Goal: Task Accomplishment & Management: Use online tool/utility

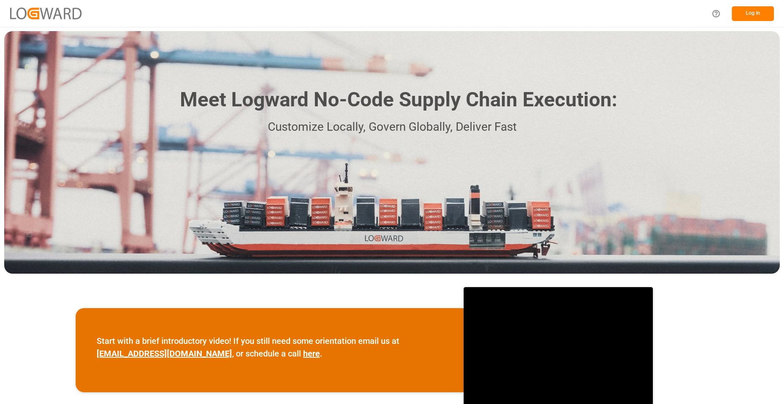
click at [621, 18] on button "Log In" at bounding box center [753, 13] width 42 height 15
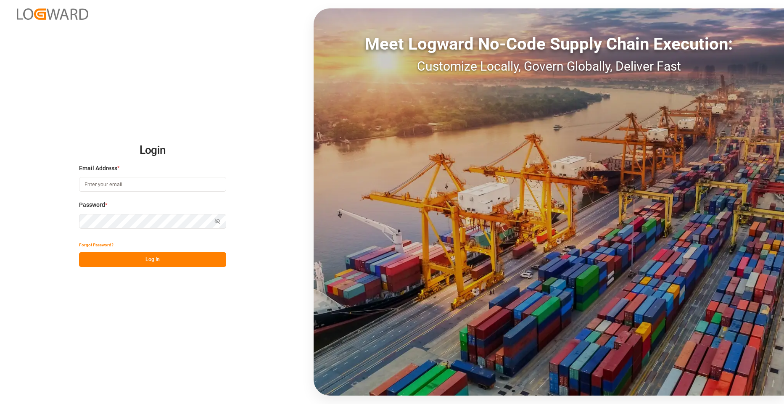
type input "[EMAIL_ADDRESS][DOMAIN_NAME]"
click at [143, 260] on button "Log In" at bounding box center [152, 259] width 147 height 15
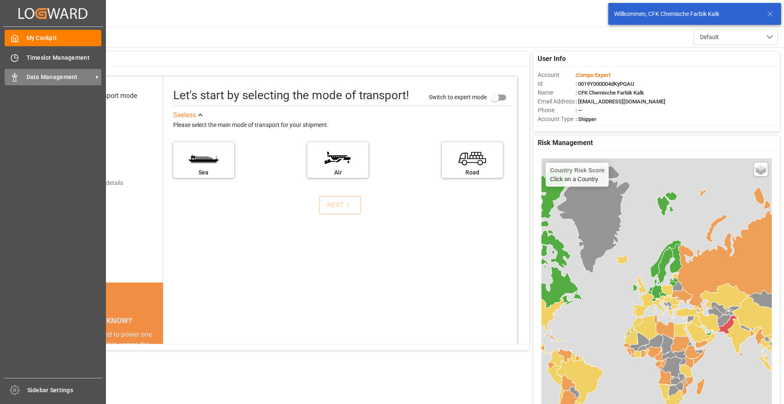
click at [48, 76] on span "Data Management" at bounding box center [59, 77] width 66 height 9
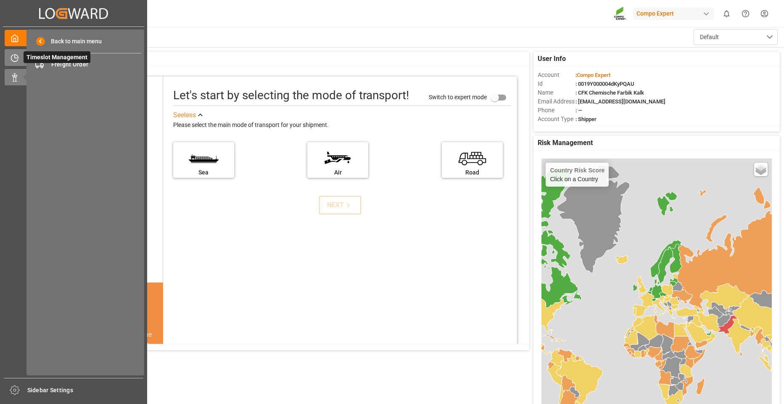
click at [11, 58] on icon at bounding box center [14, 58] width 7 height 7
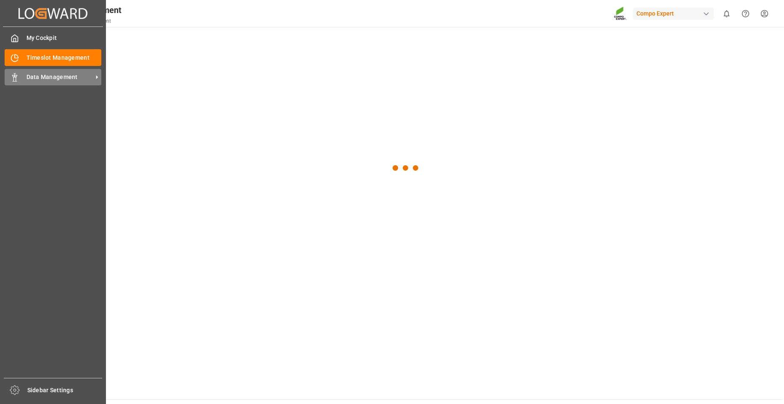
click at [37, 73] on span "Data Management" at bounding box center [59, 77] width 66 height 9
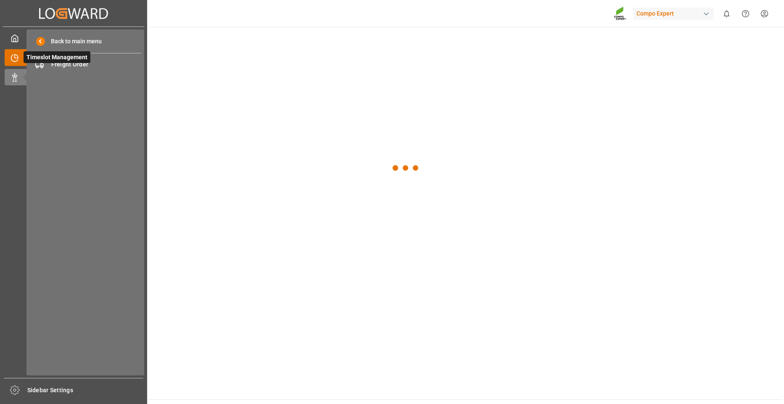
click at [18, 60] on icon at bounding box center [15, 58] width 8 height 8
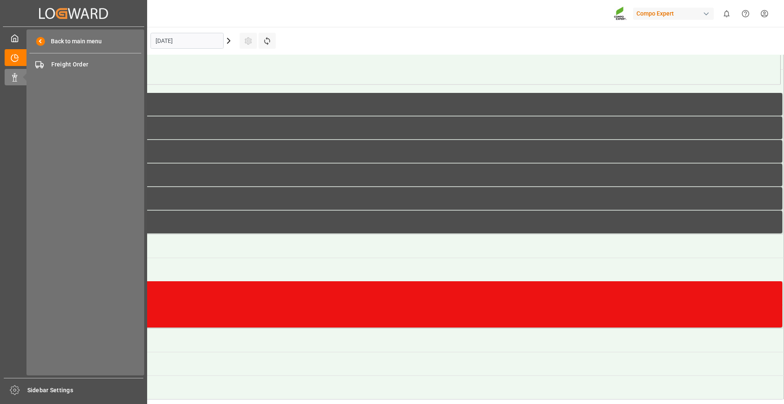
scroll to position [418, 0]
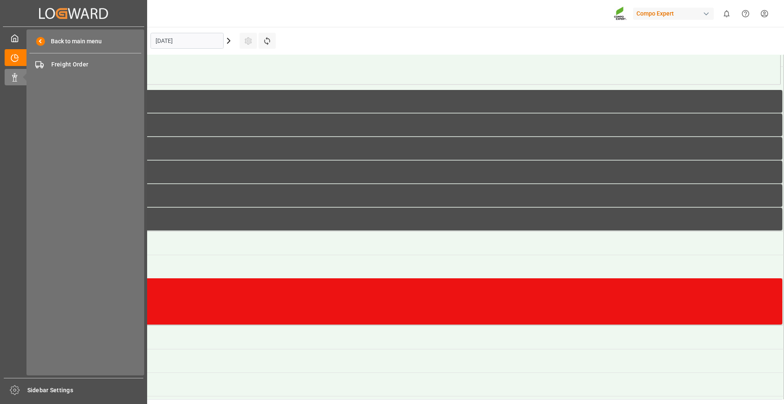
click at [4, 78] on div "My Cockpit My Cockpit Timeslot Management Timeslot Management Data Management D…" at bounding box center [73, 202] width 141 height 351
click at [40, 44] on span at bounding box center [40, 41] width 9 height 9
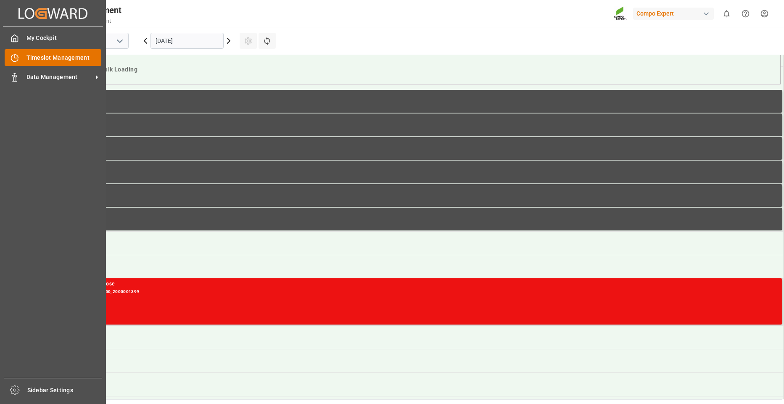
click at [62, 58] on span "Timeslot Management" at bounding box center [63, 57] width 75 height 9
click at [57, 70] on div "Data Management Data Management" at bounding box center [53, 77] width 97 height 16
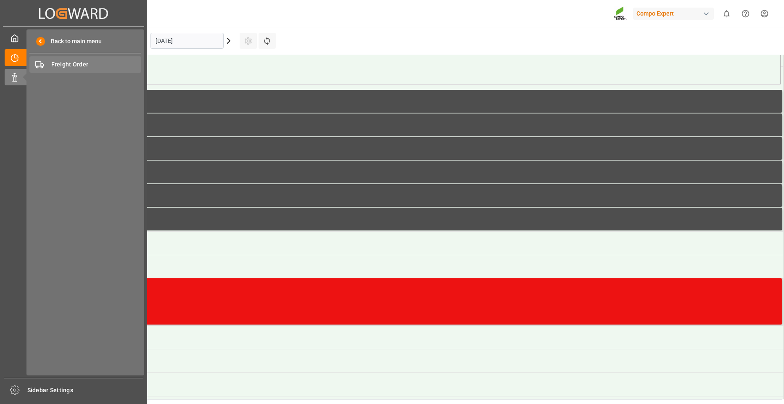
click at [61, 64] on span "Freight Order" at bounding box center [96, 64] width 90 height 9
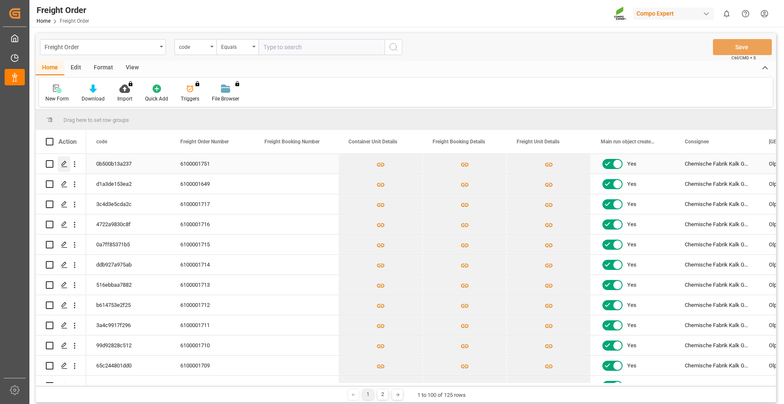
click at [67, 164] on icon "Press SPACE to select this row." at bounding box center [64, 164] width 7 height 7
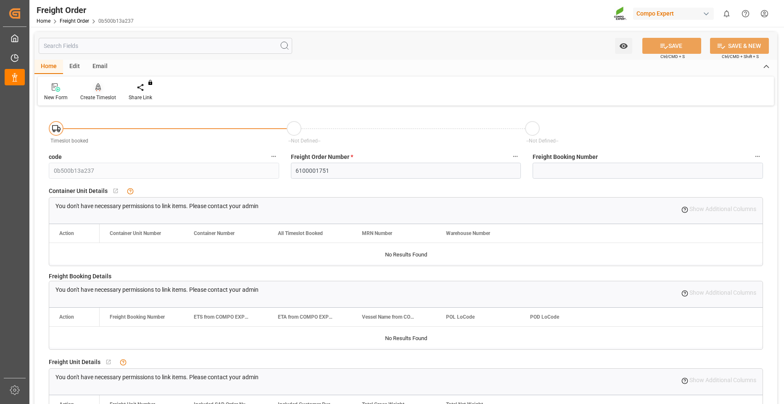
click at [108, 98] on div "Create Timeslot" at bounding box center [98, 98] width 36 height 8
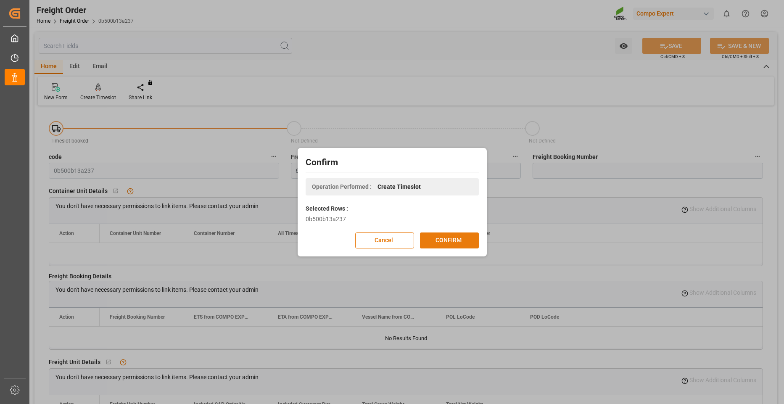
click at [454, 243] on button "CONFIRM" at bounding box center [449, 240] width 59 height 16
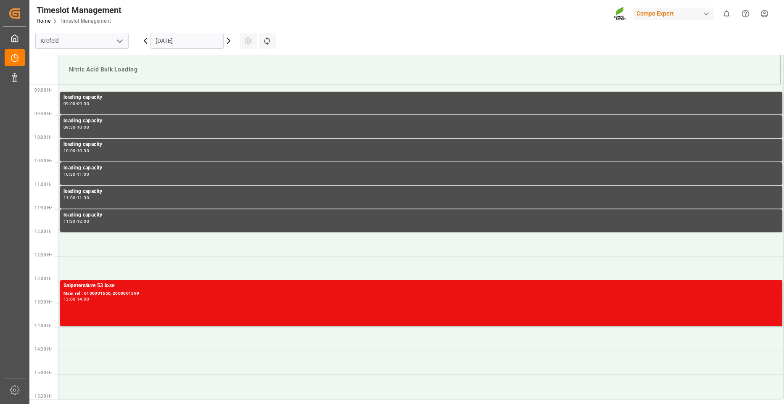
scroll to position [418, 0]
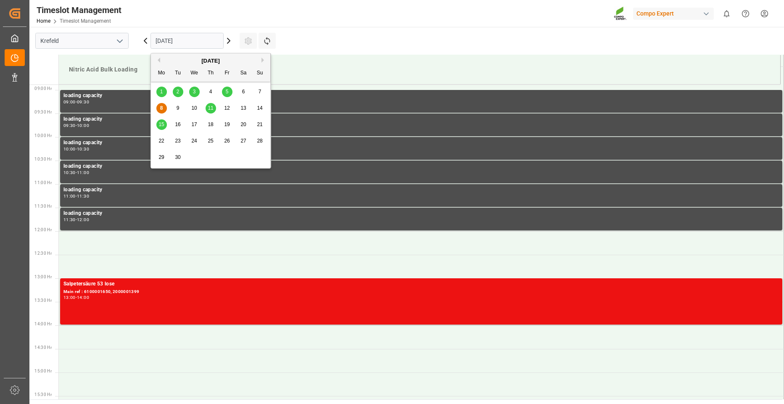
click at [190, 41] on input "[DATE]" at bounding box center [187, 41] width 73 height 16
click at [177, 108] on span "9" at bounding box center [178, 108] width 3 height 6
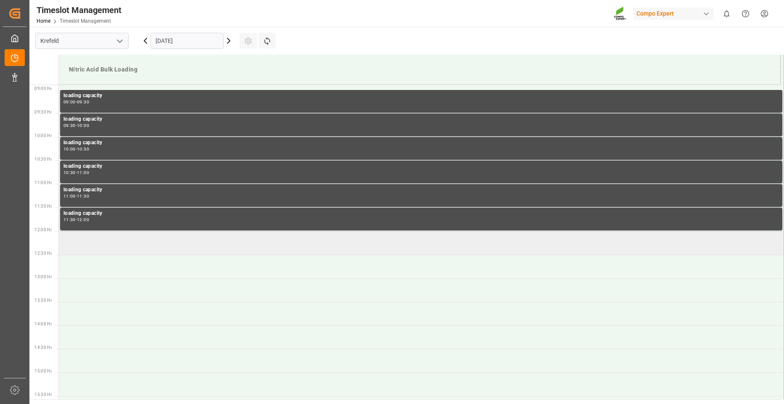
click at [120, 239] on td at bounding box center [421, 243] width 725 height 24
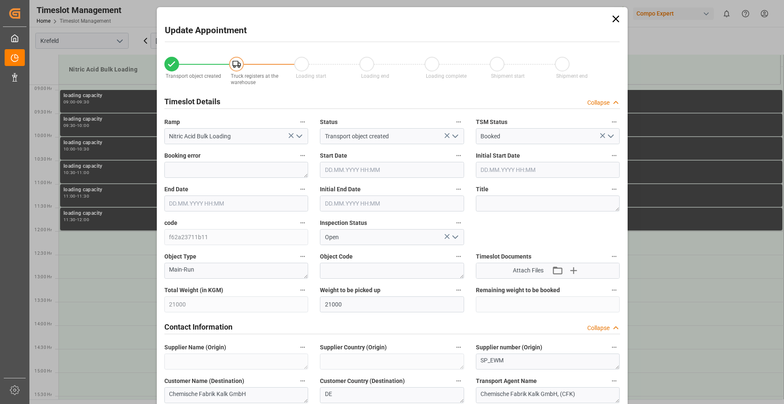
type input "[DATE] 12:00"
type input "[DATE] 12:30"
type input "[DATE] 08:50"
type input "08.09.2025 08:13"
click at [619, 17] on icon at bounding box center [616, 19] width 12 height 12
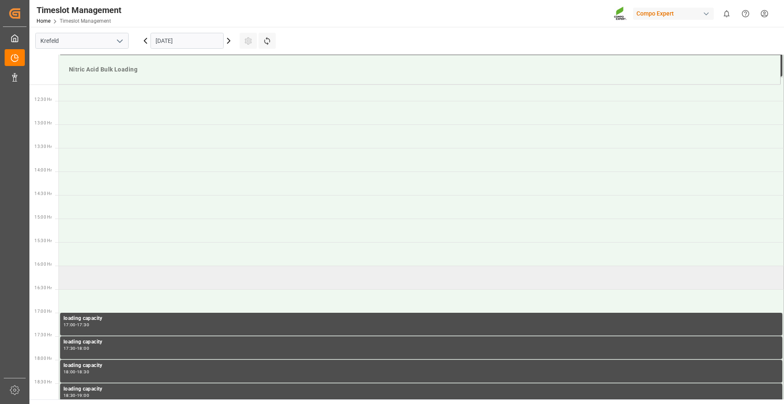
scroll to position [573, 0]
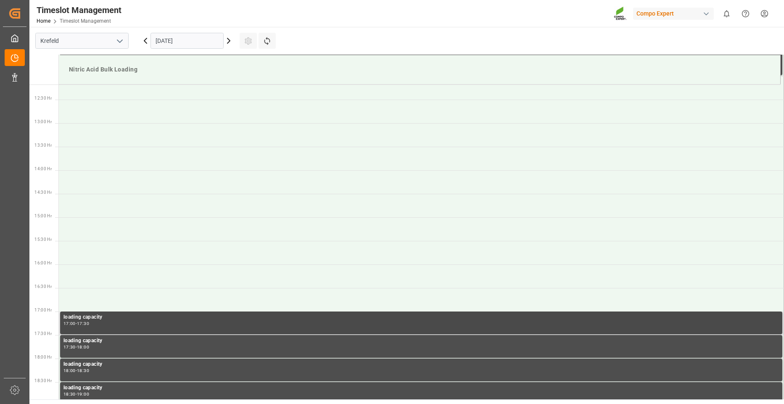
click at [105, 324] on div "17:00 - 17:30" at bounding box center [421, 324] width 716 height 5
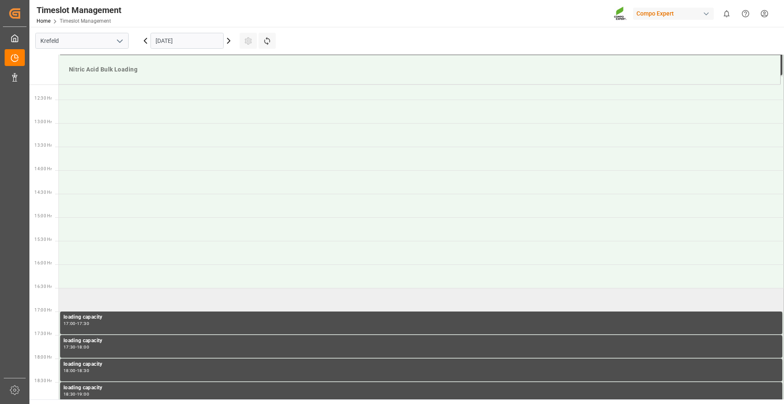
click at [73, 294] on td at bounding box center [421, 300] width 725 height 24
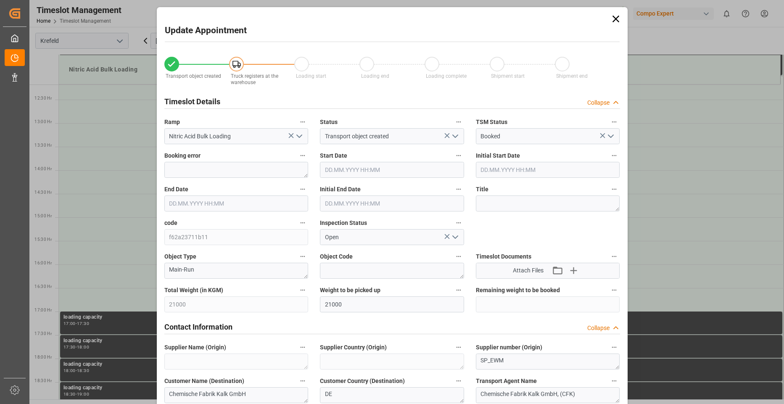
type input "09.09.2025 16:30"
type input "09.09.2025 17:00"
type input "08.09.2025 08:50"
type input "08.09.2025 08:13"
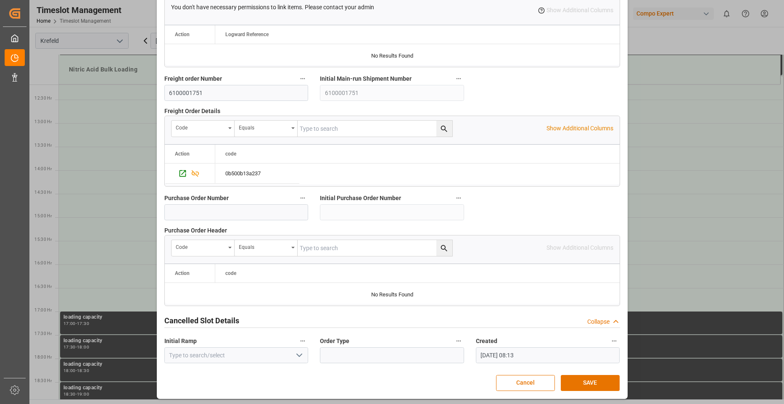
scroll to position [761, 0]
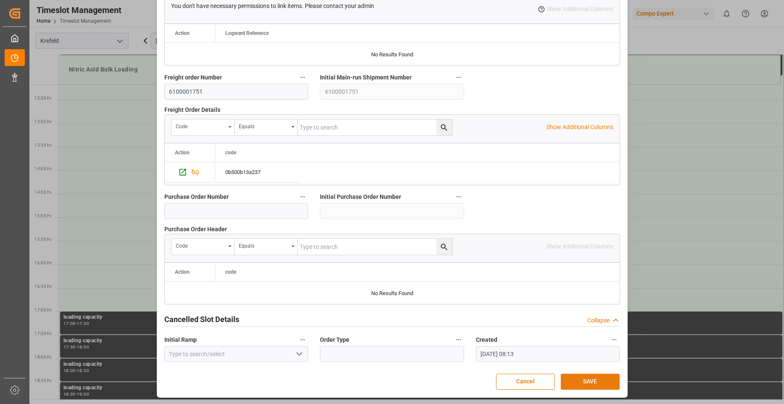
click at [587, 386] on button "SAVE" at bounding box center [590, 382] width 59 height 16
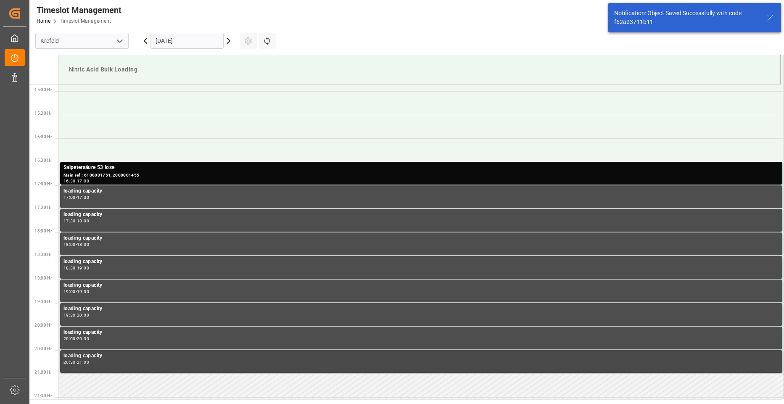
scroll to position [701, 0]
